Goal: Transaction & Acquisition: Purchase product/service

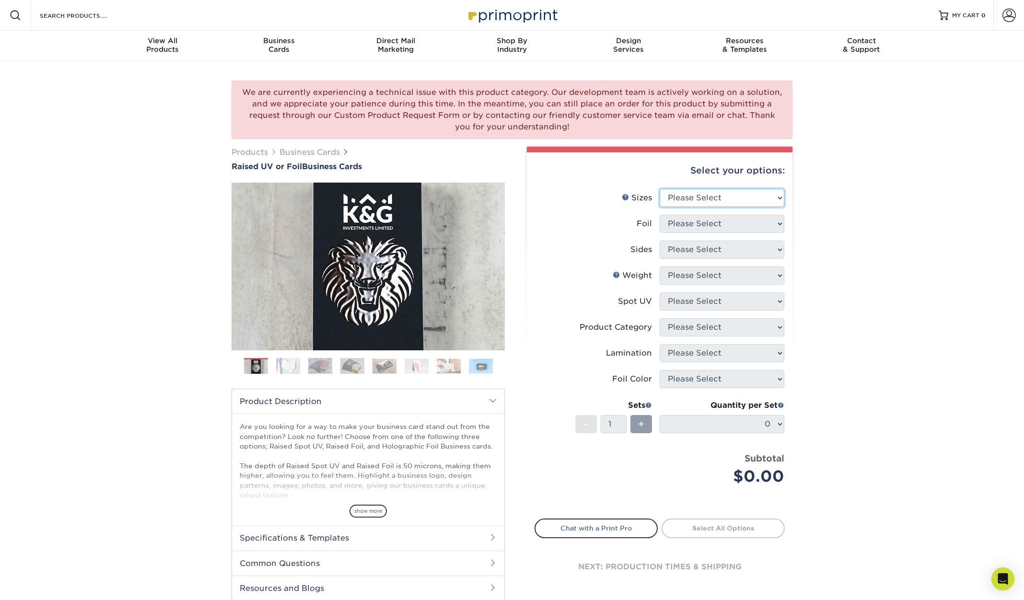
click at [660, 189] on select "Please Select 2" x 3.5" - Standard" at bounding box center [722, 198] width 125 height 18
select select "2.00x3.50"
click option "2" x 3.5" - Standard" at bounding box center [0, 0] width 0 height 0
click at [660, 215] on select "Please Select No Yes" at bounding box center [722, 224] width 125 height 18
select select "1"
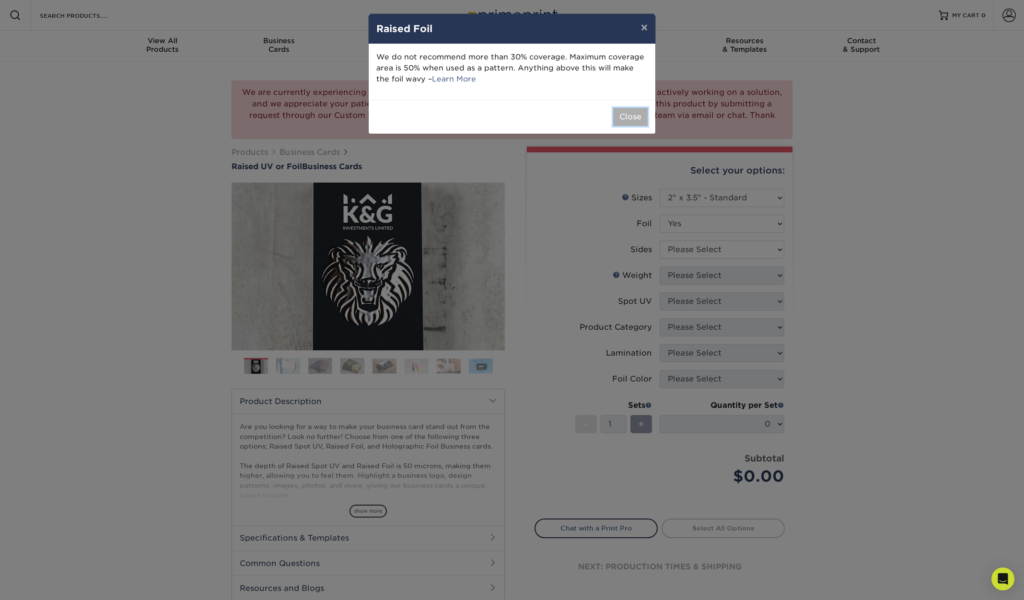
click at [623, 117] on button "Close" at bounding box center [630, 117] width 35 height 18
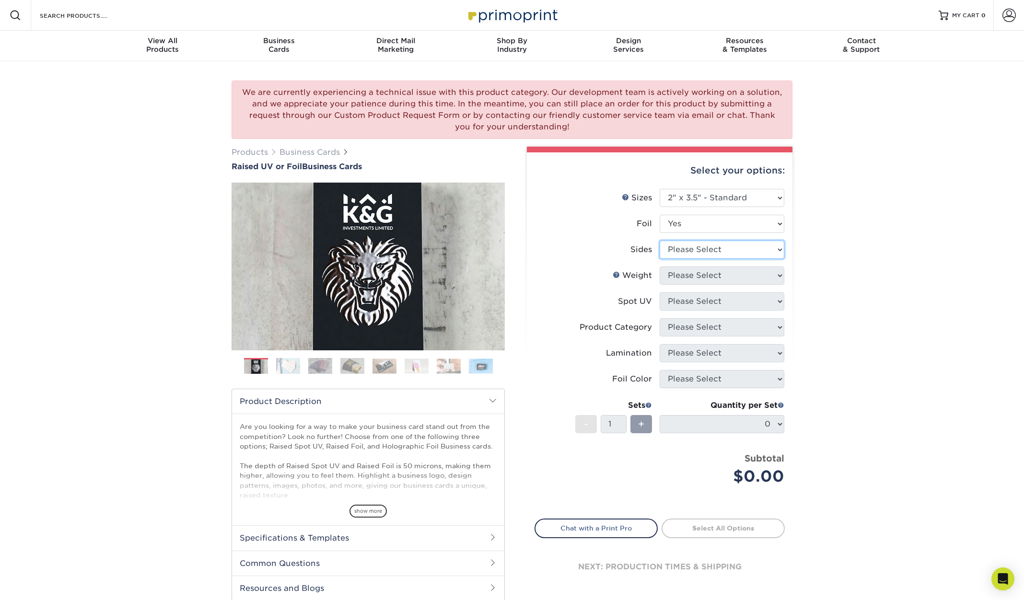
click at [660, 241] on select "Please Select Print Both Sides - Foil Both Sides Print Both Sides - Foil Front …" at bounding box center [722, 250] width 125 height 18
select select "e9e9dfb3-fba1-4d60-972c-fd9ca5904d33"
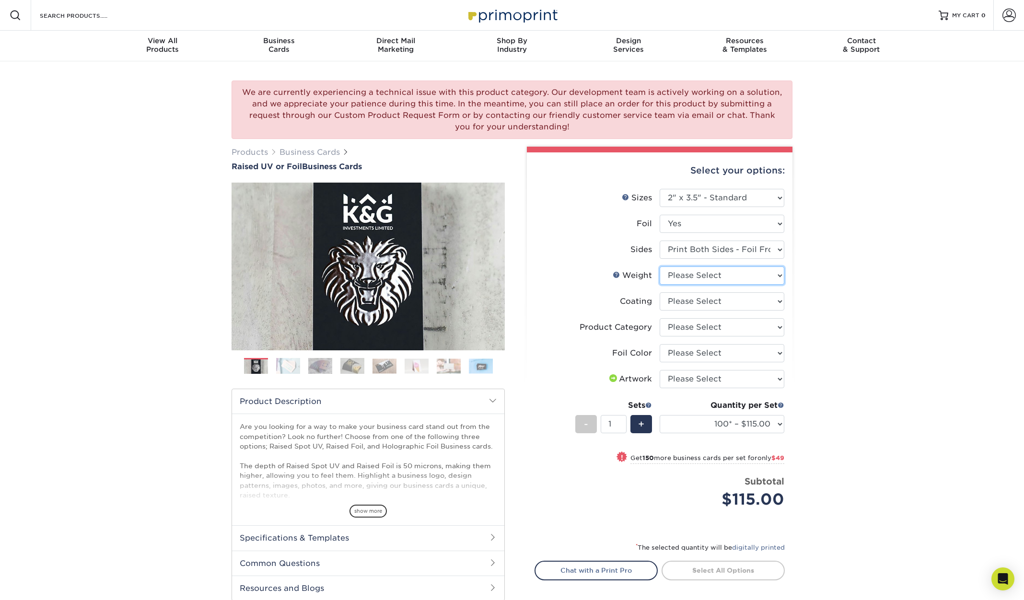
click at [660, 267] on select "Please Select 16PT" at bounding box center [722, 276] width 125 height 18
select select "16PT"
click at [660, 292] on select at bounding box center [722, 301] width 125 height 18
select select "3e7618de-abca-4bda-9f97-8b9129e913d8"
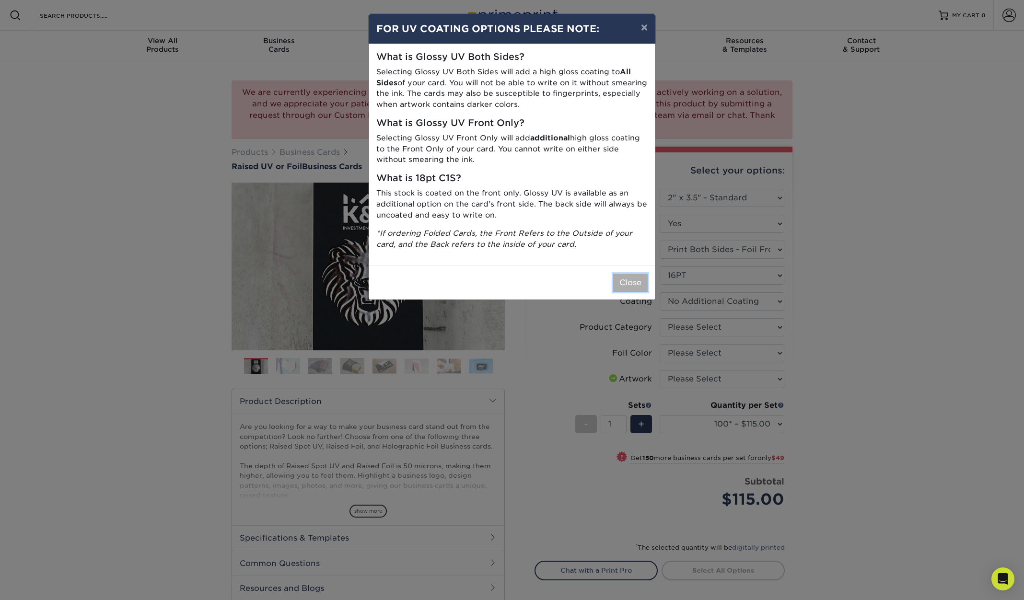
click at [629, 282] on button "Close" at bounding box center [630, 283] width 35 height 18
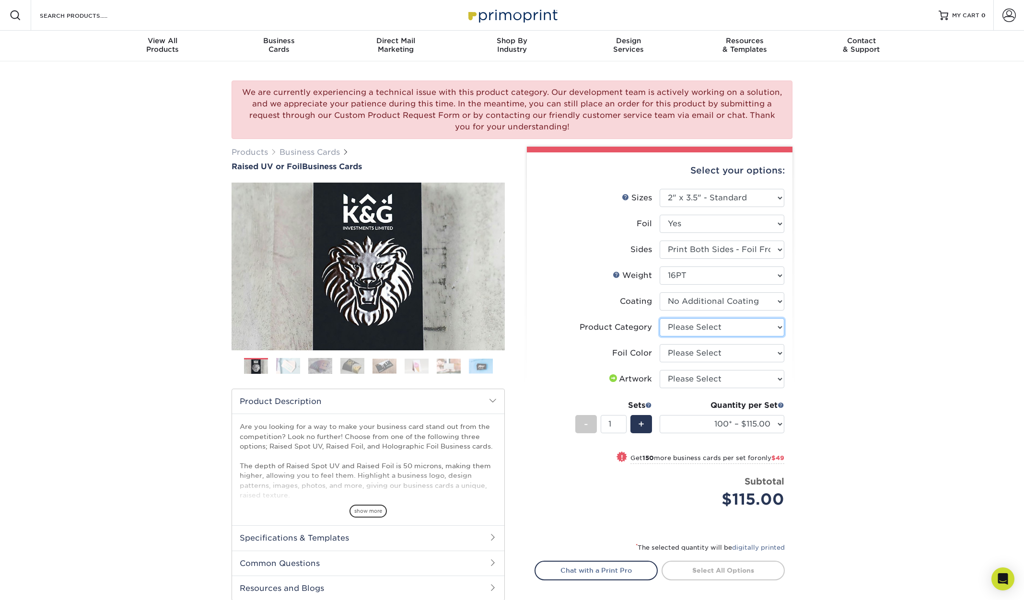
click at [660, 318] on select "Please Select Business Cards" at bounding box center [722, 327] width 125 height 18
select select "3b5148f1-0588-4f88-a218-97bcfdce65c1"
click option "Business Cards" at bounding box center [0, 0] width 0 height 0
click at [660, 344] on select "Please Select Silver Foil Gold Foil Holographic Foil" at bounding box center [722, 353] width 125 height 18
select select "acffa4a5-22f9-4585-ba3f-0adaa54b8c85"
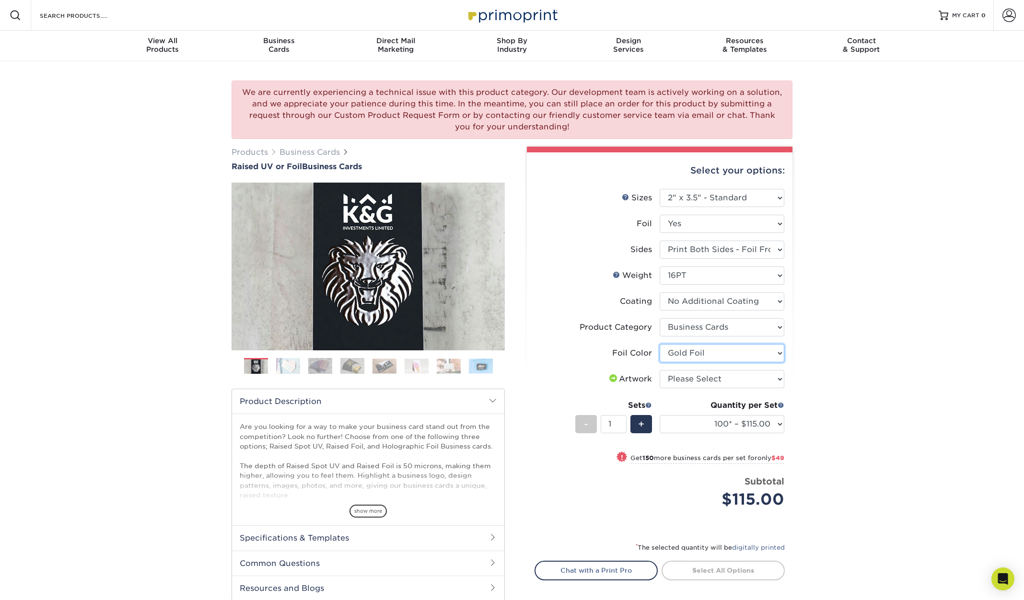
click option "Gold Foil" at bounding box center [0, 0] width 0 height 0
click at [660, 370] on select "Please Select I will upload files I need a design - $100" at bounding box center [722, 379] width 125 height 18
select select "upload"
click option "I will upload files" at bounding box center [0, 0] width 0 height 0
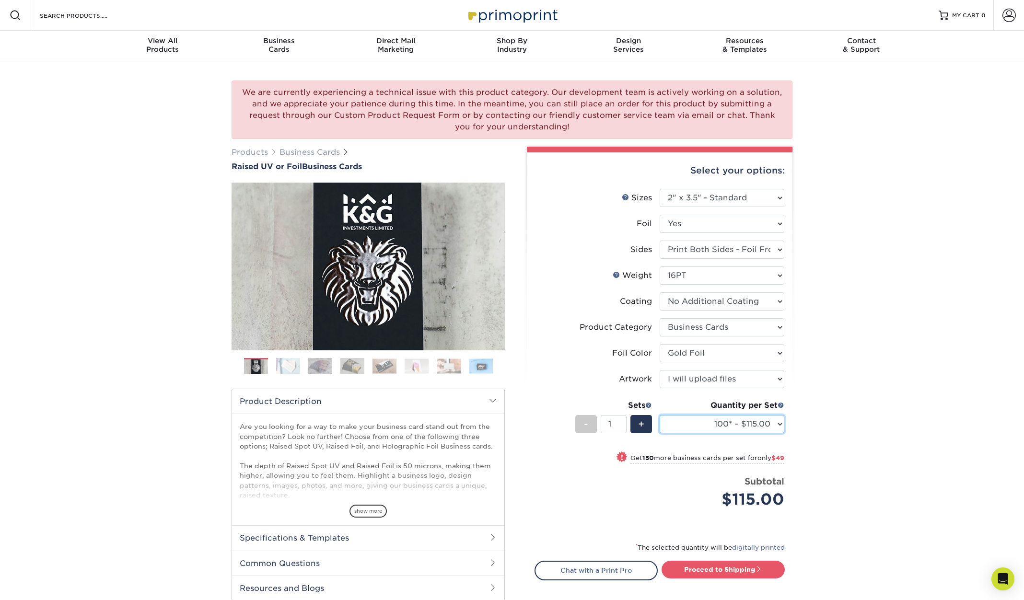
click at [660, 415] on select "100* – $115.00 250* – $164.00 500* – $221.00" at bounding box center [722, 424] width 125 height 18
